Goal: Information Seeking & Learning: Learn about a topic

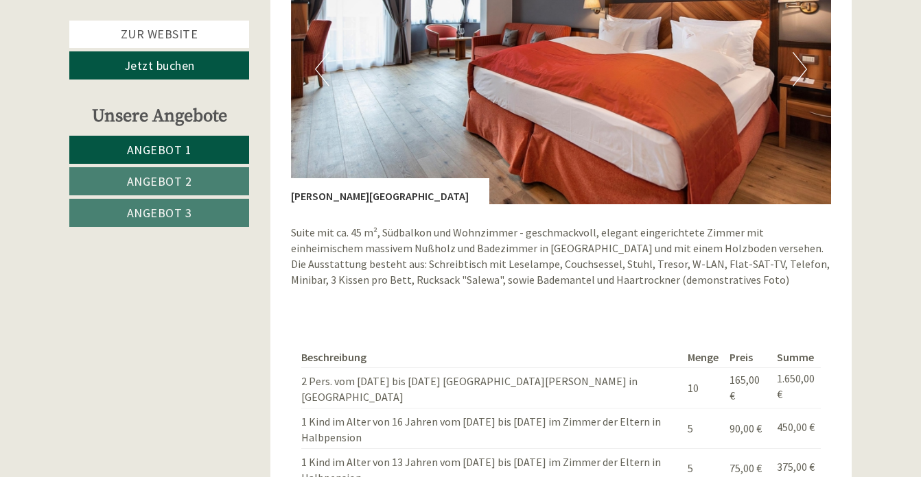
scroll to position [3061, 0]
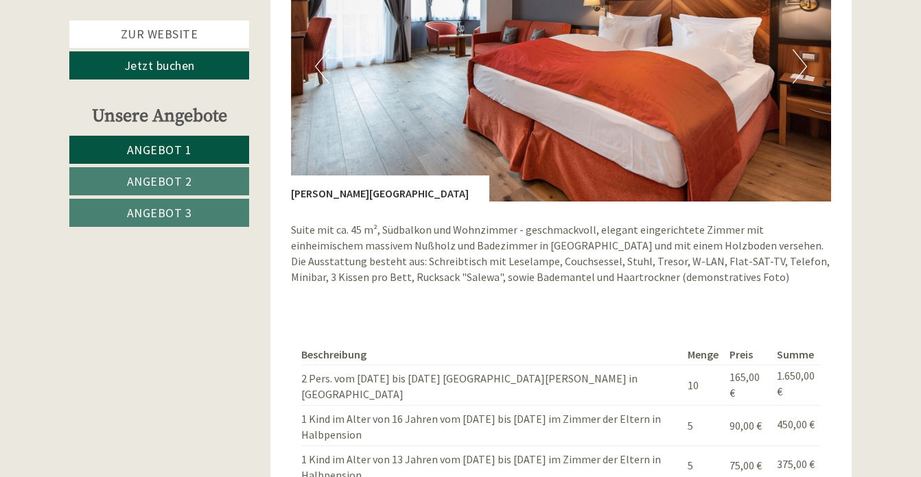
click at [174, 182] on span "Angebot 2" at bounding box center [159, 182] width 65 height 16
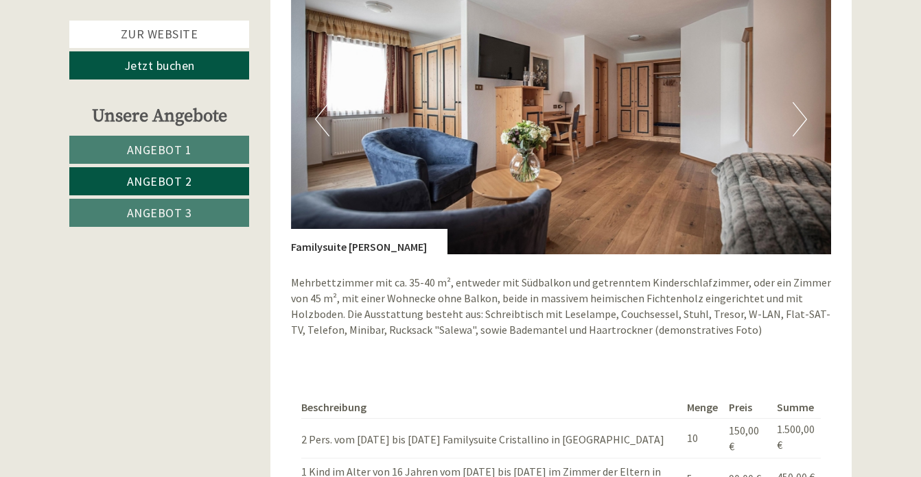
click at [187, 207] on span "Angebot 3" at bounding box center [159, 213] width 65 height 16
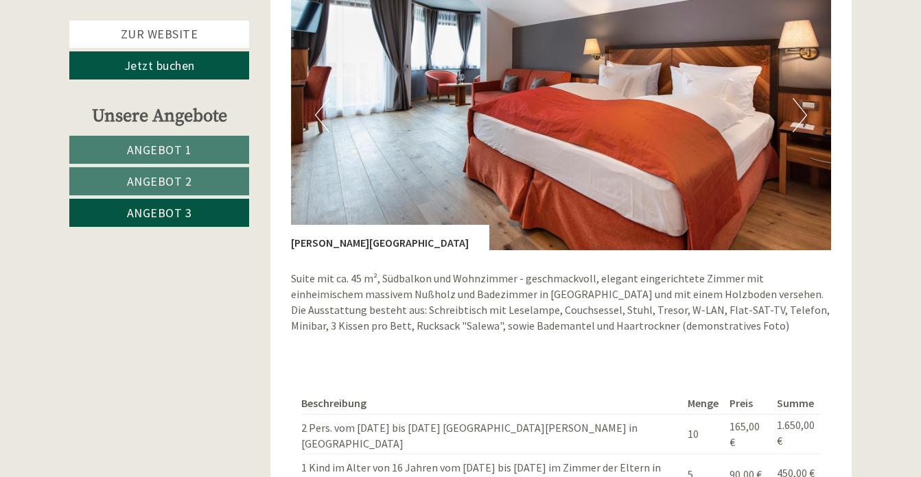
scroll to position [1122, 0]
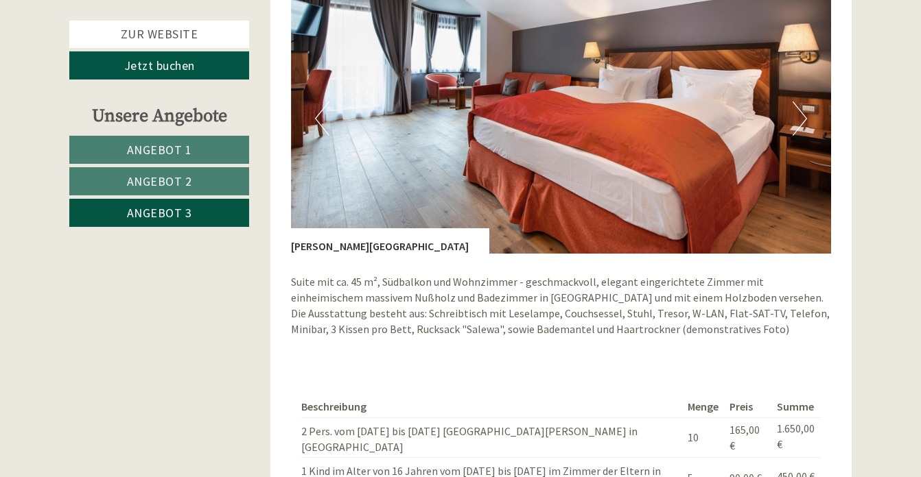
click at [801, 118] on button "Next" at bounding box center [799, 119] width 14 height 34
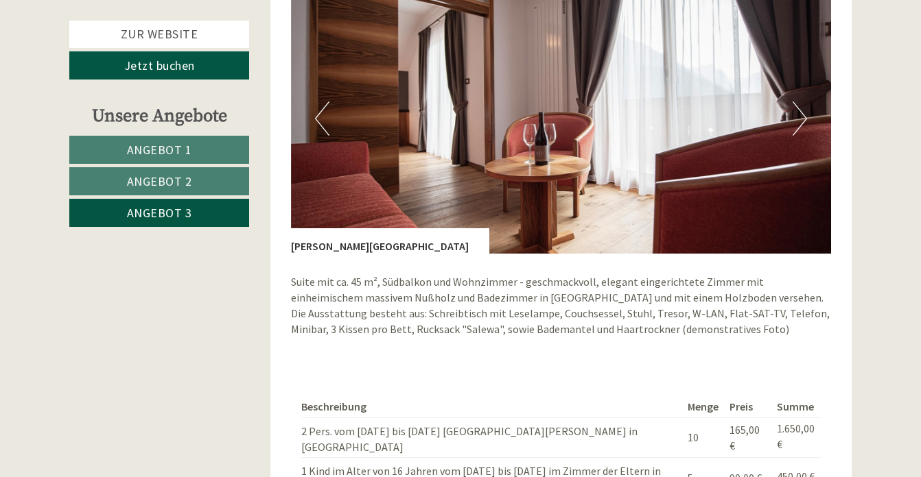
click at [802, 118] on button "Next" at bounding box center [799, 119] width 14 height 34
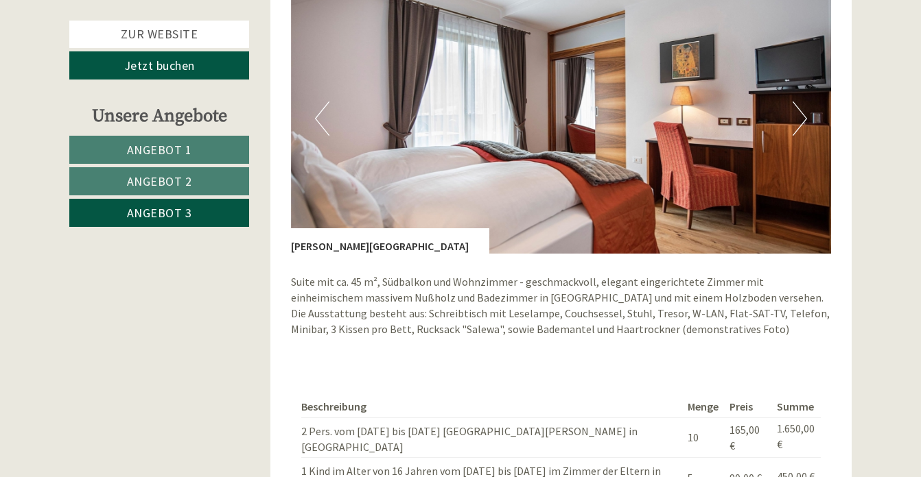
click at [802, 118] on button "Next" at bounding box center [799, 119] width 14 height 34
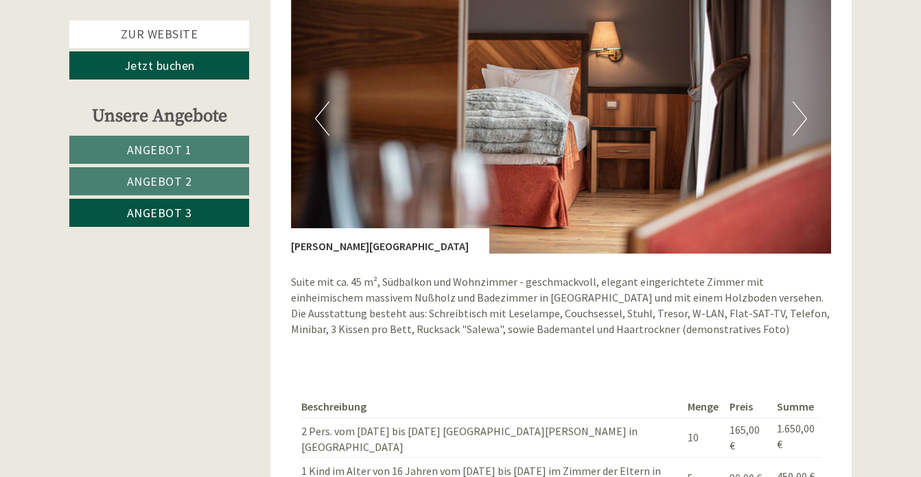
click at [802, 118] on button "Next" at bounding box center [799, 119] width 14 height 34
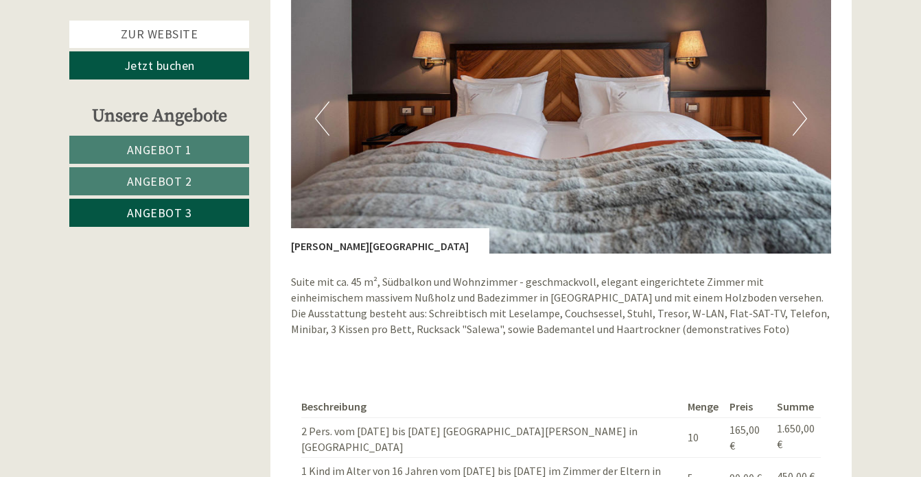
click at [802, 118] on button "Next" at bounding box center [799, 119] width 14 height 34
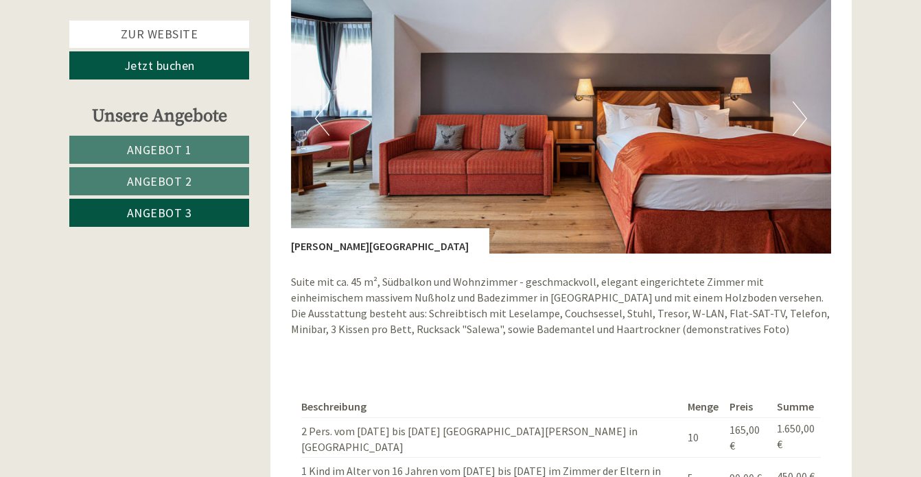
click at [802, 118] on button "Next" at bounding box center [799, 119] width 14 height 34
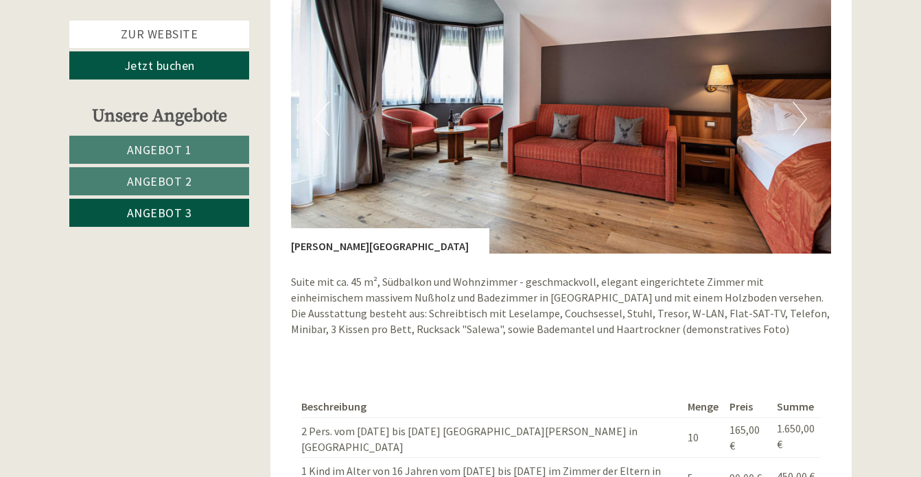
click at [802, 118] on button "Next" at bounding box center [799, 119] width 14 height 34
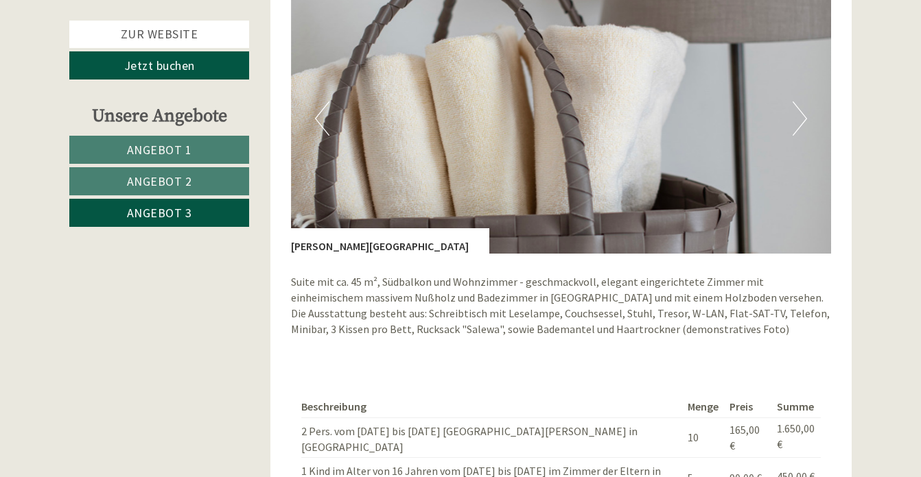
click at [802, 118] on button "Next" at bounding box center [799, 119] width 14 height 34
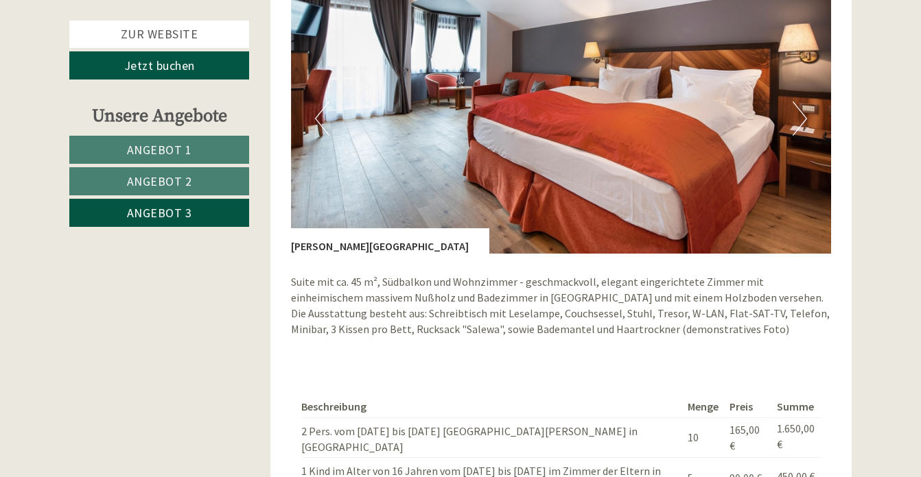
click at [802, 118] on button "Next" at bounding box center [799, 119] width 14 height 34
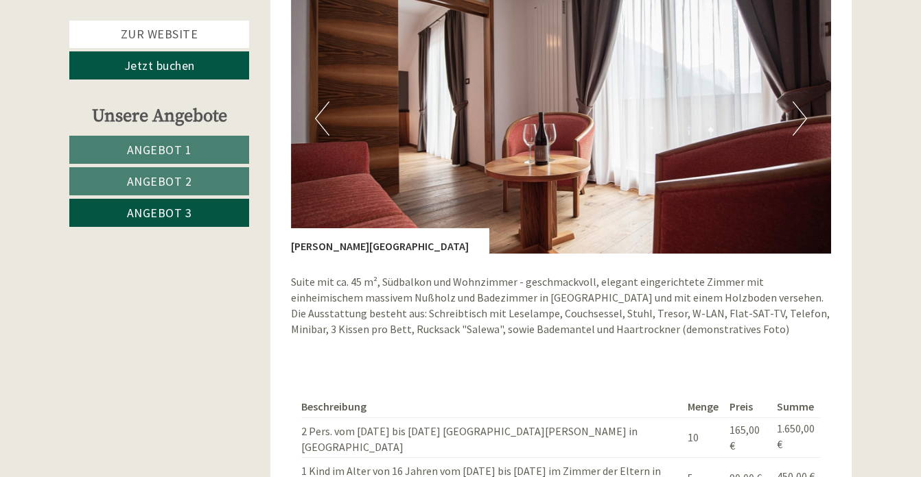
click at [802, 120] on button "Next" at bounding box center [799, 119] width 14 height 34
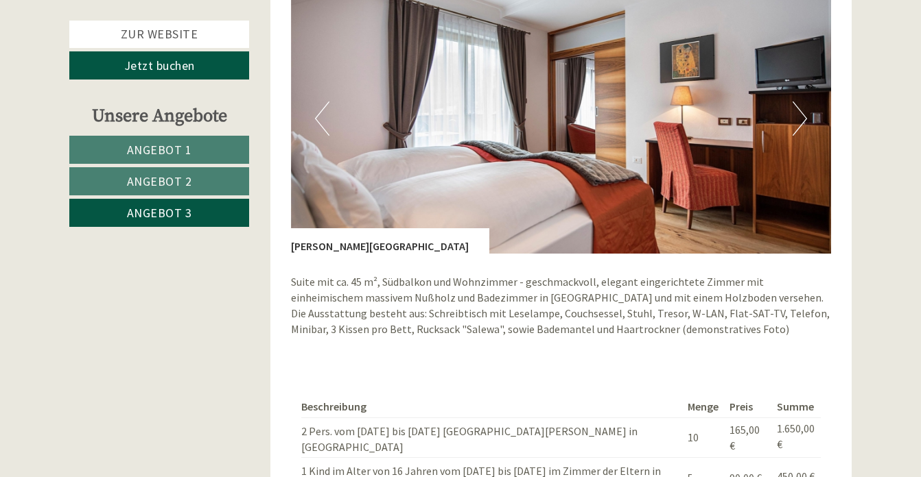
click at [802, 120] on button "Next" at bounding box center [799, 119] width 14 height 34
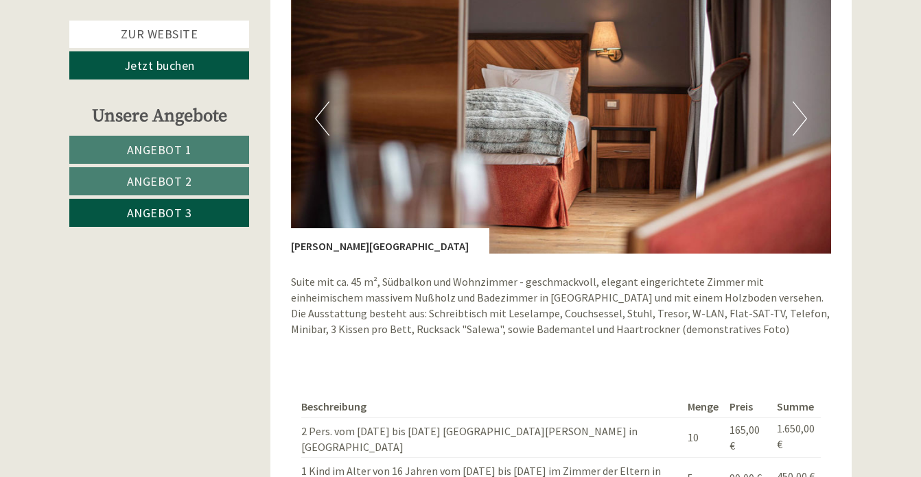
click at [802, 120] on button "Next" at bounding box center [799, 119] width 14 height 34
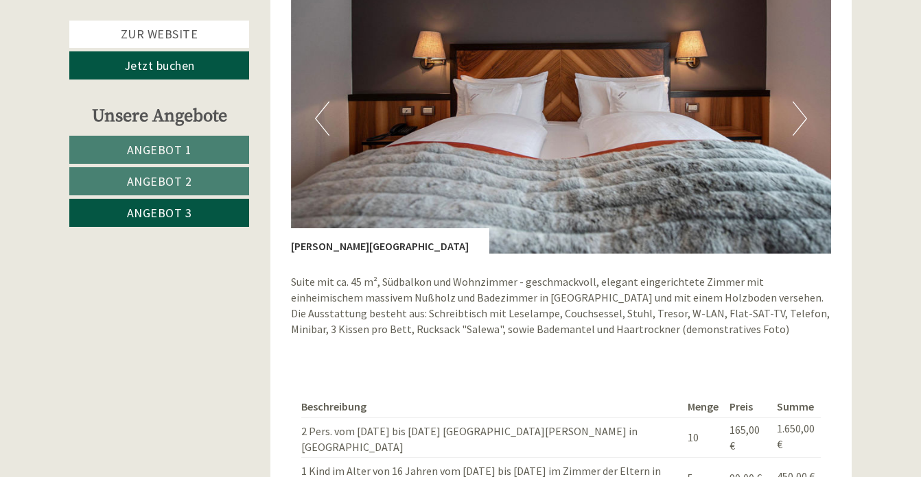
click at [802, 120] on button "Next" at bounding box center [799, 119] width 14 height 34
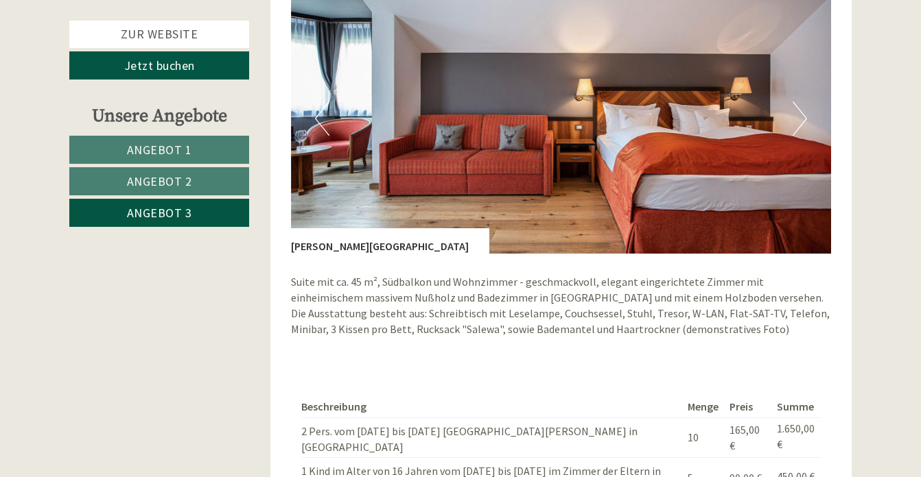
click at [802, 120] on button "Next" at bounding box center [799, 119] width 14 height 34
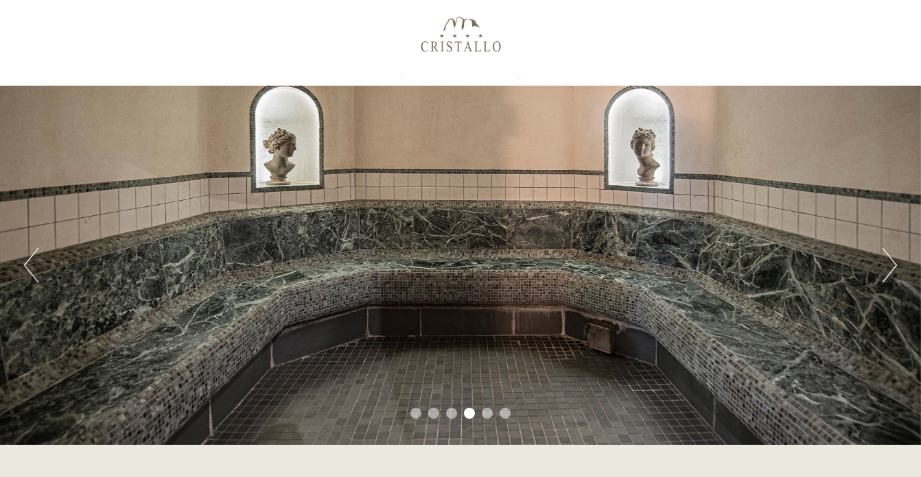
scroll to position [0, 0]
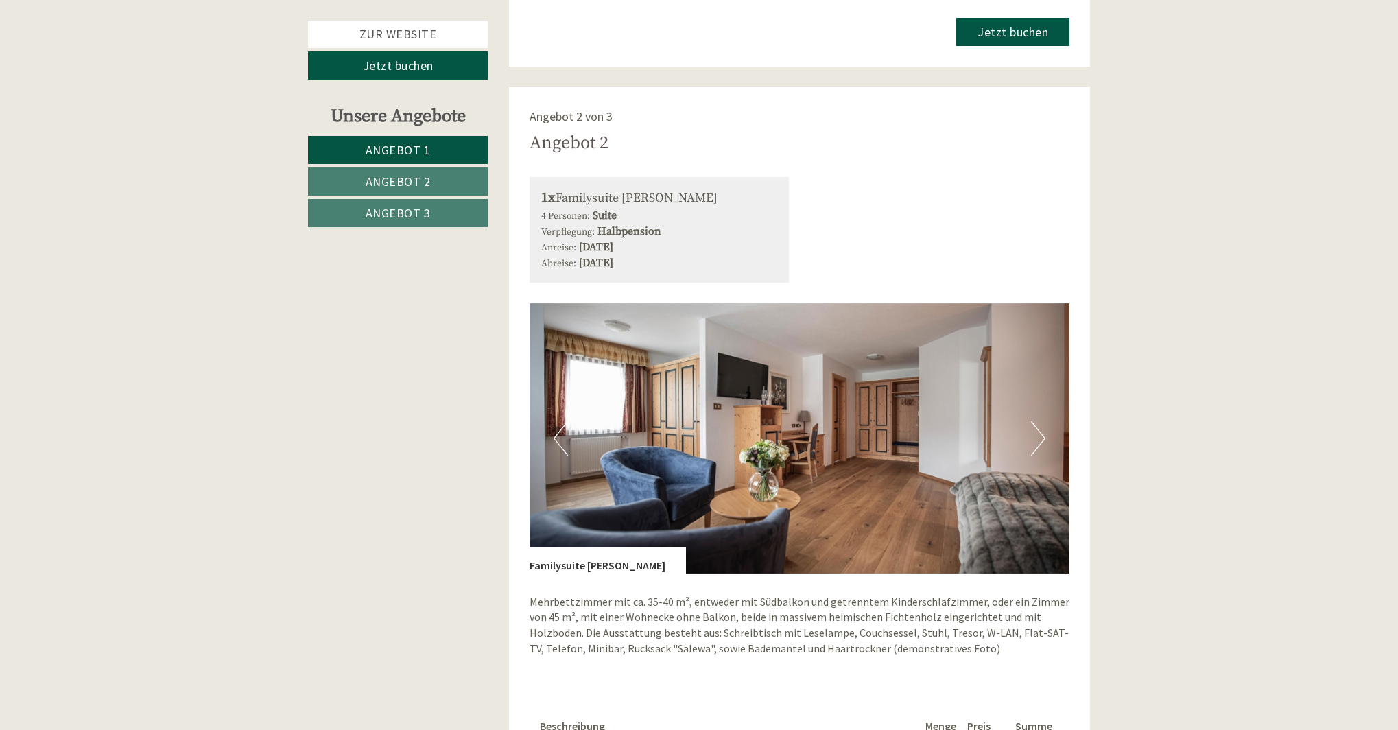
scroll to position [1931, 0]
